Goal: Task Accomplishment & Management: Manage account settings

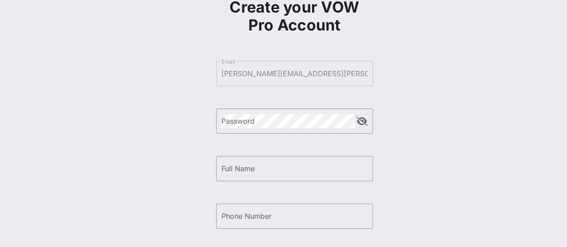
scroll to position [59, 0]
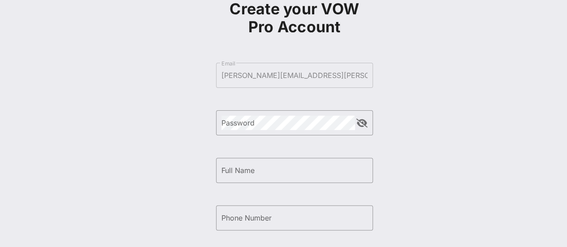
click at [305, 69] on form "​ Email [PERSON_NAME][EMAIL_ADDRESS][PERSON_NAME][DOMAIN_NAME] ​ Password ​ Ful…" at bounding box center [294, 194] width 157 height 280
click at [263, 168] on input "Full Name" at bounding box center [294, 170] width 146 height 14
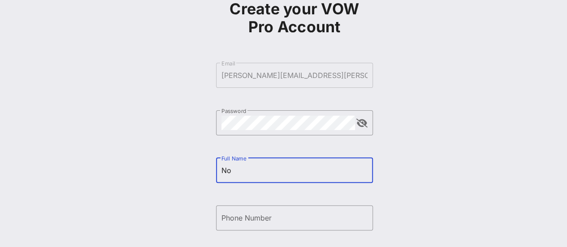
type input "N"
type input "[PERSON_NAME]"
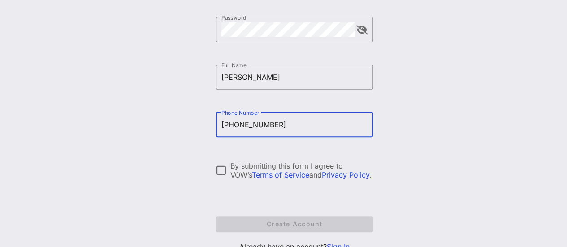
scroll to position [153, 0]
type input "[PHONE_NUMBER]"
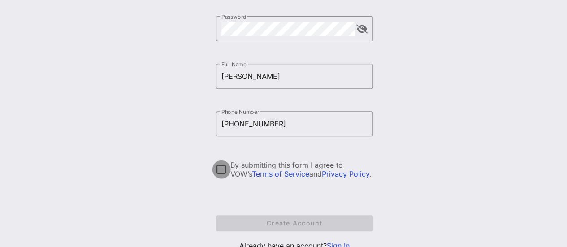
click at [219, 172] on div at bounding box center [221, 169] width 15 height 15
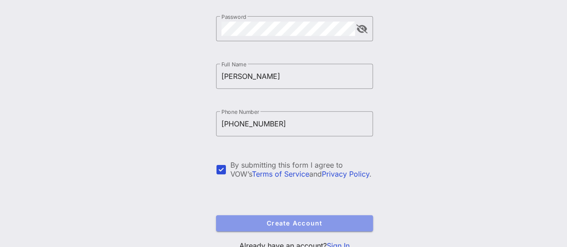
click at [250, 219] on span "Create Account" at bounding box center [294, 223] width 142 height 8
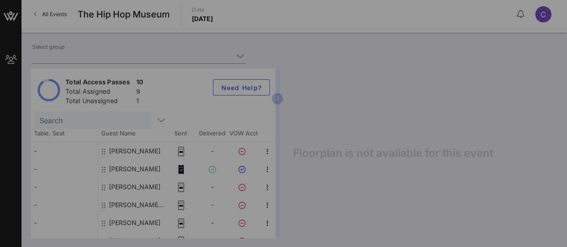
type input "Warner Music (Warner Music) [Chloe Prouten, [EMAIL_ADDRESS][PERSON_NAME][DOMAIN…"
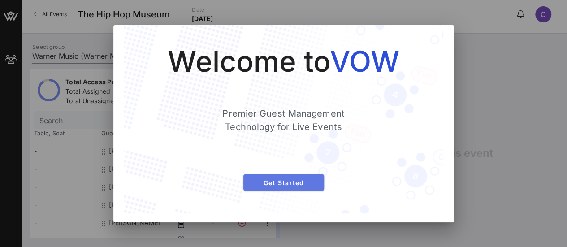
click at [288, 184] on span "Get Started" at bounding box center [283, 183] width 66 height 8
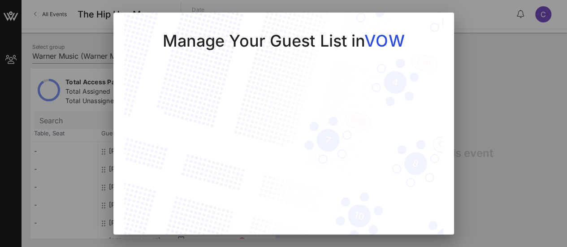
scroll to position [38, 0]
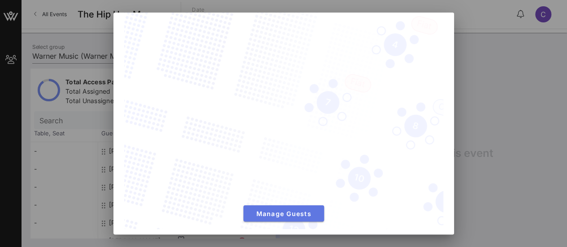
click at [268, 210] on span "Manage Guests" at bounding box center [283, 214] width 66 height 8
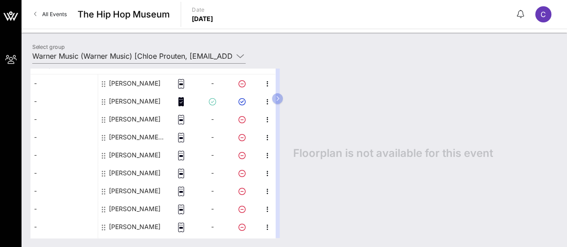
scroll to position [82, 0]
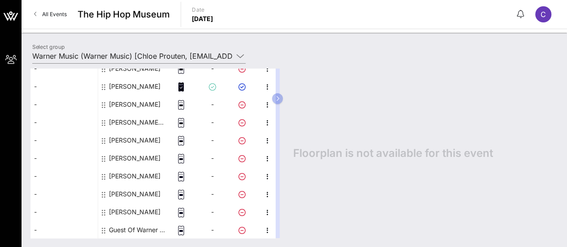
click at [130, 233] on div "Guest Of Warner Music" at bounding box center [137, 230] width 56 height 18
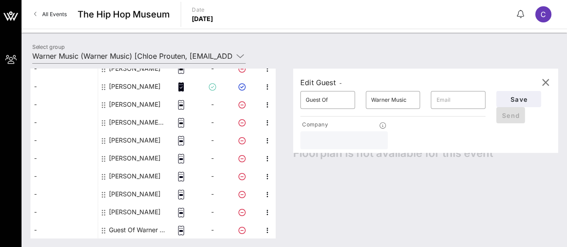
click at [349, 229] on div "Edit Guest - ​ Guest Of ​ Warner Music ​ Company Save Send Floorplan is not ava…" at bounding box center [421, 153] width 274 height 169
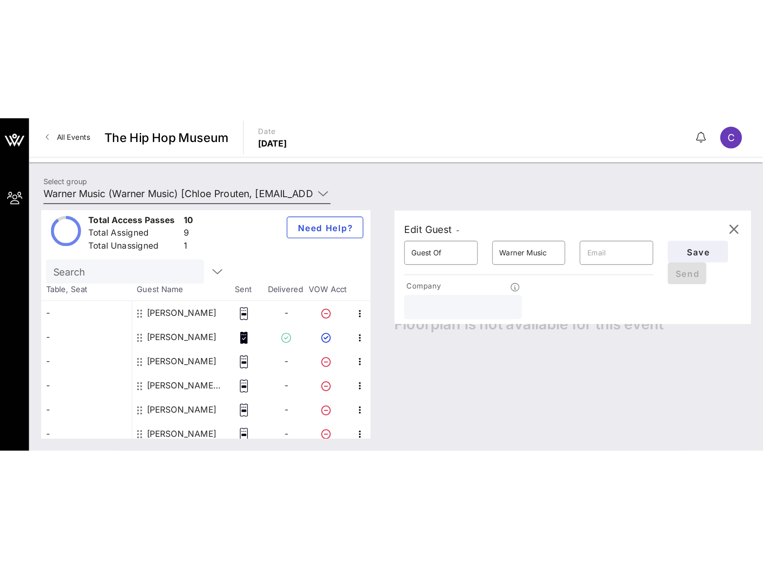
scroll to position [0, 0]
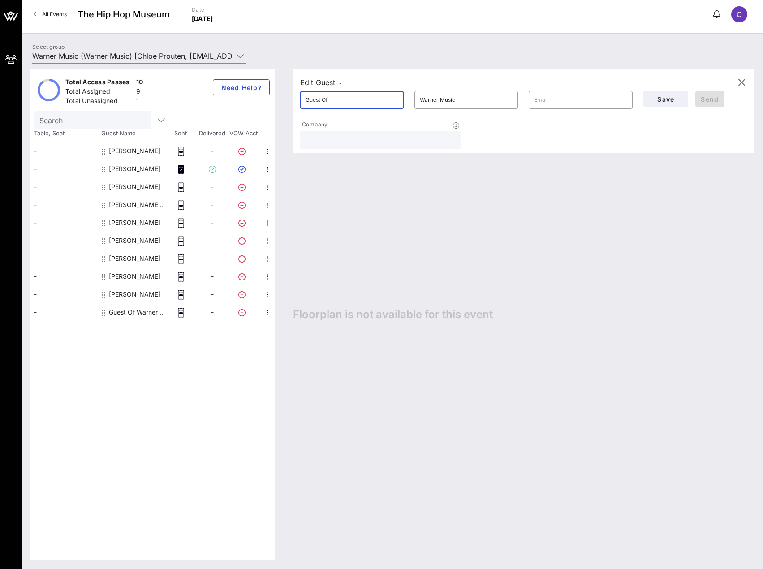
drag, startPoint x: 353, startPoint y: 97, endPoint x: 154, endPoint y: 99, distance: 198.8
click at [154, 99] on div "Total Access Passes 10 Total Assigned 9 Total Unassigned 1 Need Help? Search Ta…" at bounding box center [391, 314] width 723 height 491
type input "[PERSON_NAME]"
click at [438, 104] on input "Warner Music" at bounding box center [466, 100] width 93 height 14
drag, startPoint x: 386, startPoint y: 96, endPoint x: 328, endPoint y: 77, distance: 61.2
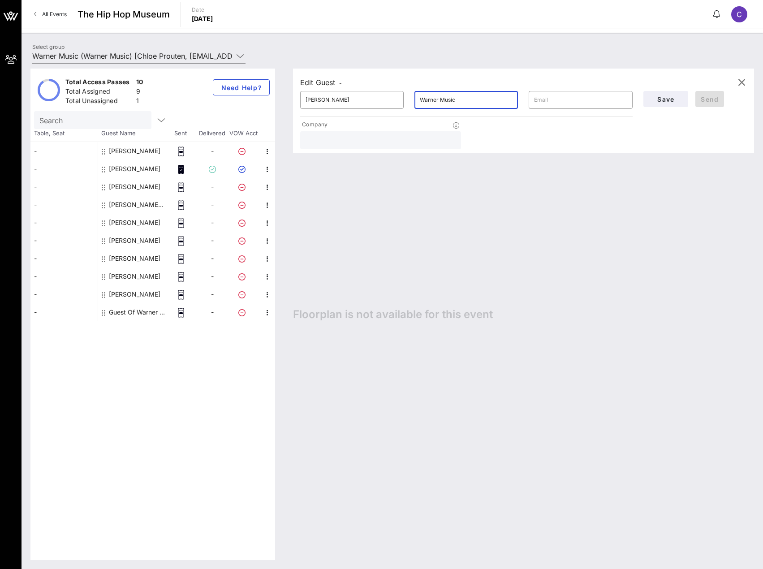
click at [335, 86] on div "Edit Guest - ​ [PERSON_NAME] ​ [PERSON_NAME] Music ​ Company Save Send" at bounding box center [523, 111] width 461 height 84
type input "St. [PERSON_NAME]"
click at [566, 96] on span "Save" at bounding box center [665, 99] width 30 height 8
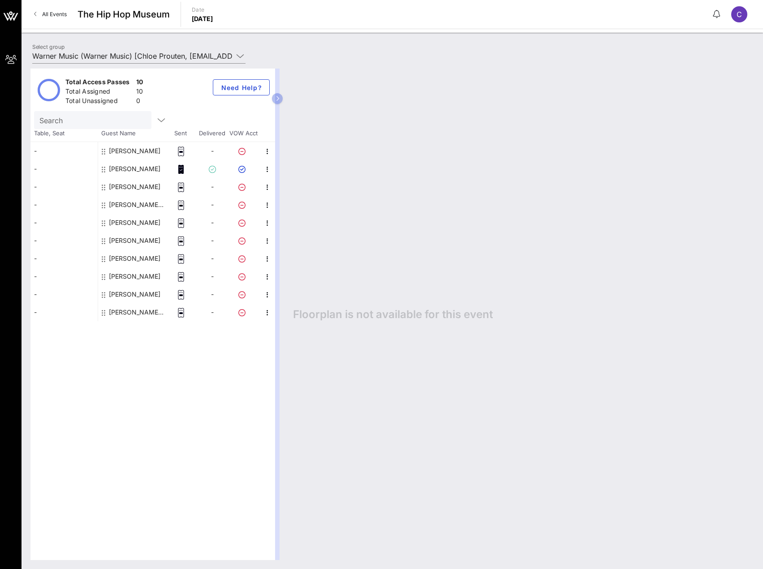
click at [141, 168] on div "[PERSON_NAME]" at bounding box center [135, 169] width 52 height 18
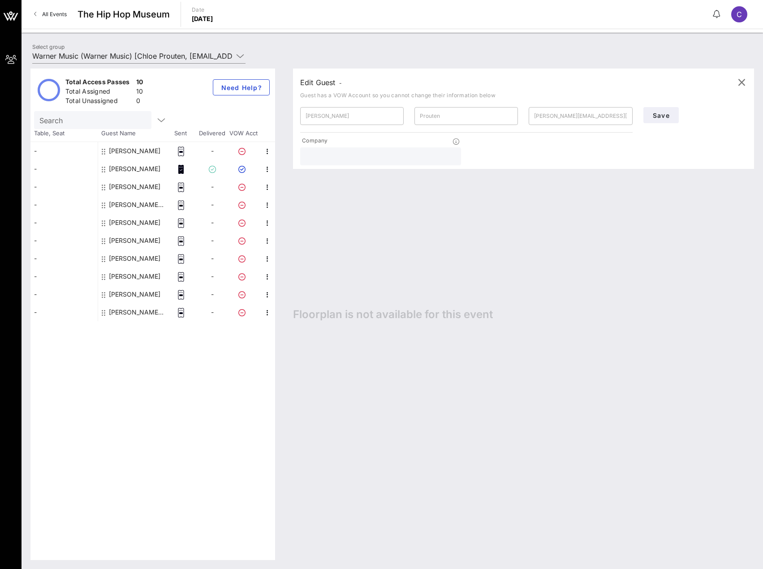
click at [127, 246] on div "Total Access Passes 10 Total Assigned 10 Total Unassigned 0 Need Help? Search T…" at bounding box center [152, 314] width 245 height 491
click at [136, 151] on div "[PERSON_NAME]" at bounding box center [135, 151] width 52 height 18
type input "[PERSON_NAME]"
type input "Eitman"
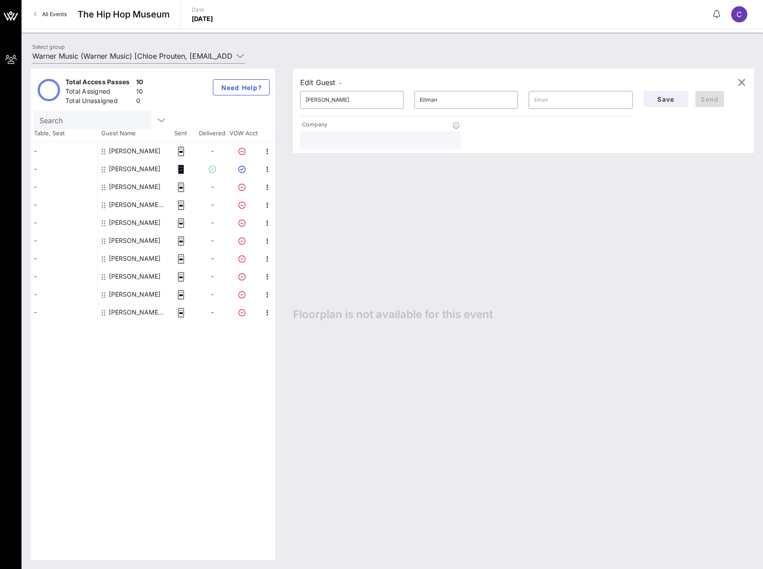
click at [125, 165] on div "[PERSON_NAME]" at bounding box center [135, 169] width 52 height 18
type input "[PERSON_NAME]"
type input "Prouten"
type input "[PERSON_NAME][EMAIL_ADDRESS][PERSON_NAME][DOMAIN_NAME]"
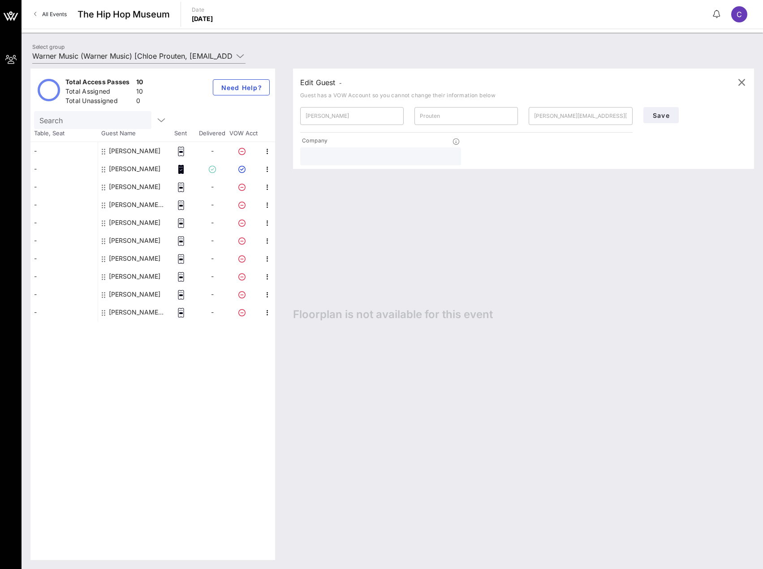
click at [103, 170] on icon at bounding box center [104, 169] width 4 height 7
click at [266, 171] on icon "button" at bounding box center [267, 169] width 11 height 11
click at [296, 179] on div "Edit" at bounding box center [309, 172] width 70 height 18
click at [266, 168] on icon "button" at bounding box center [267, 169] width 11 height 11
click at [301, 172] on div "Edit" at bounding box center [309, 171] width 56 height 7
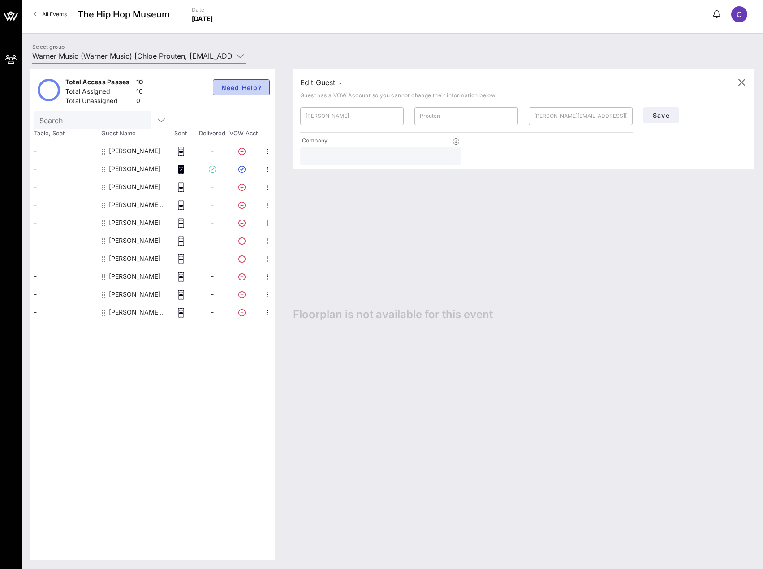
click at [230, 84] on span "Need Help?" at bounding box center [241, 88] width 42 height 8
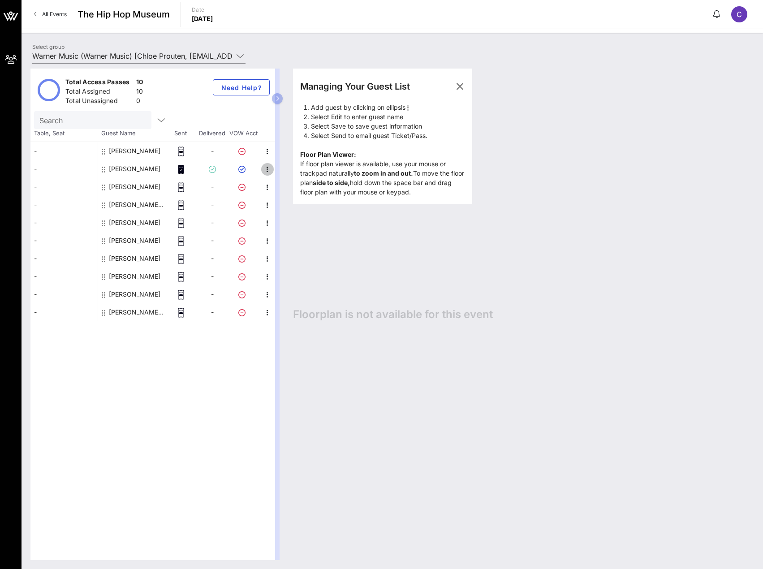
click at [266, 167] on icon "button" at bounding box center [267, 169] width 11 height 11
click at [286, 228] on div "Delete" at bounding box center [309, 225] width 56 height 7
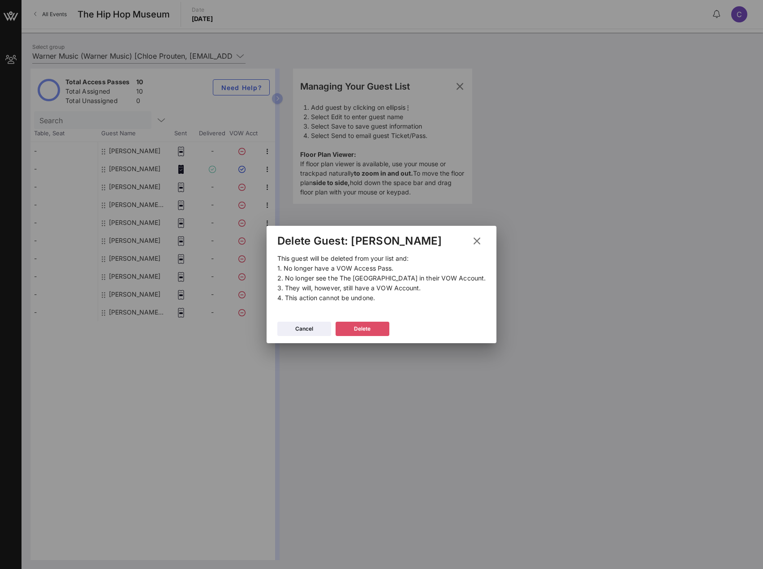
click at [378, 246] on button "Delete" at bounding box center [362, 329] width 54 height 14
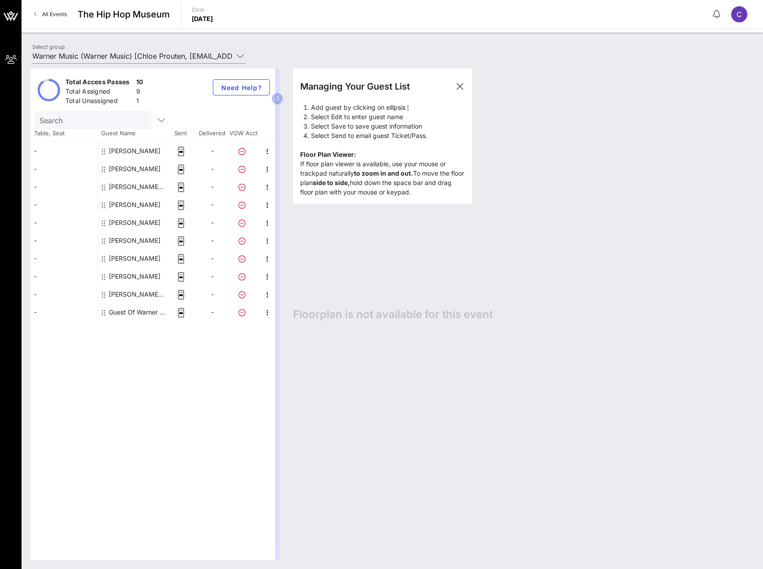
click at [132, 246] on div "Guest Of Warner Music" at bounding box center [137, 312] width 56 height 18
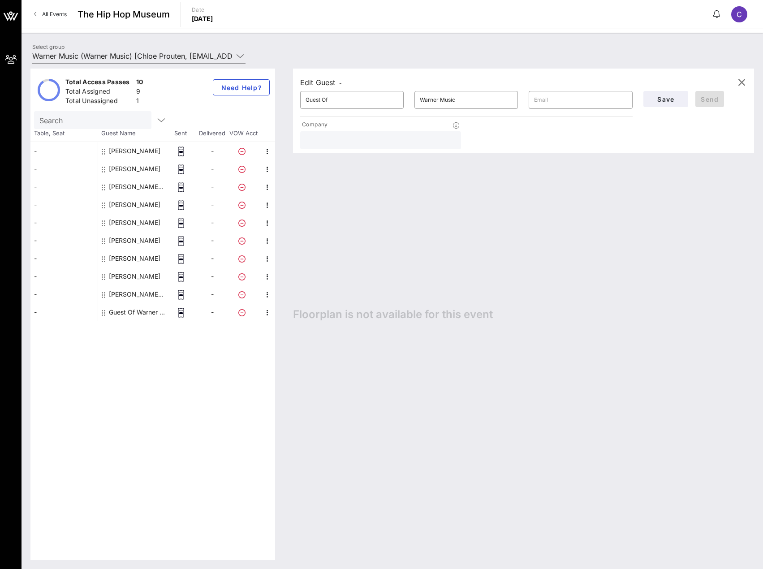
drag, startPoint x: 227, startPoint y: 95, endPoint x: 157, endPoint y: 93, distance: 69.9
click at [157, 93] on div "Total Access Passes 10 Total Assigned 9 Total Unassigned 1 Need Help? Search Ta…" at bounding box center [391, 314] width 723 height 491
type input "Angelique"
type input "[PERSON_NAME]"
click at [566, 93] on button "Save" at bounding box center [665, 99] width 45 height 16
